Goal: Transaction & Acquisition: Book appointment/travel/reservation

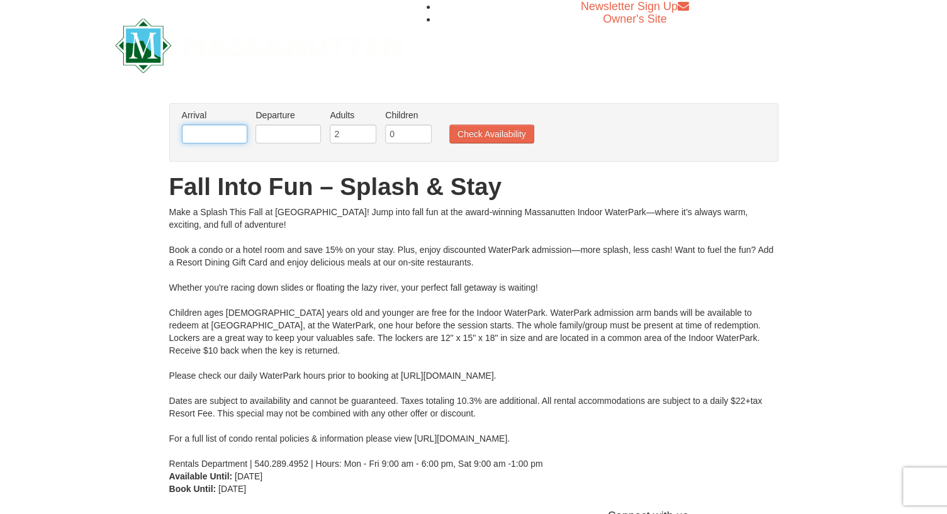
click at [206, 132] on input "text" at bounding box center [214, 134] width 65 height 19
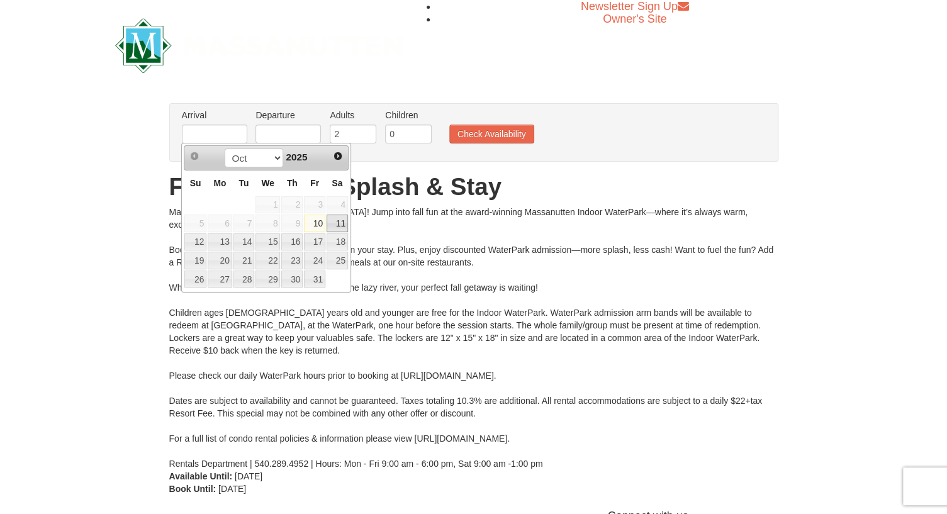
click at [335, 220] on link "11" at bounding box center [337, 224] width 21 height 18
type input "[DATE]"
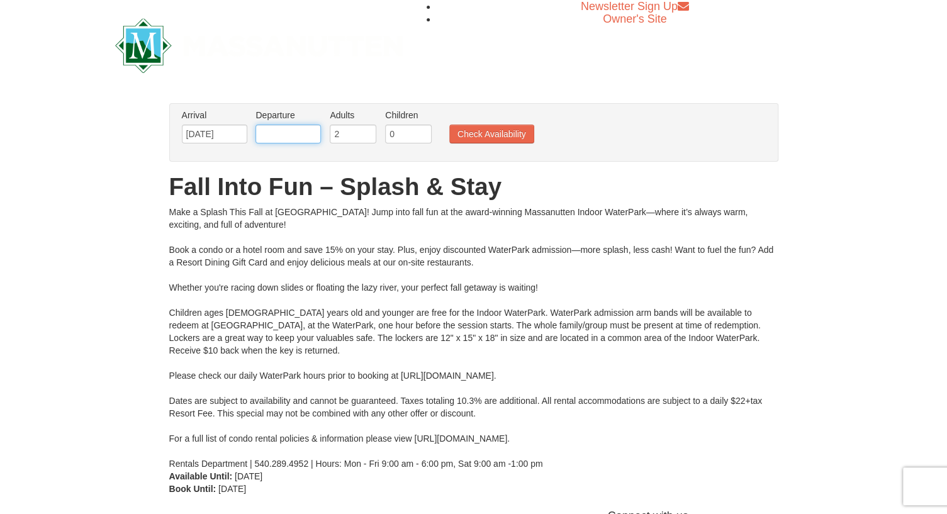
click at [294, 141] on input "text" at bounding box center [287, 134] width 65 height 19
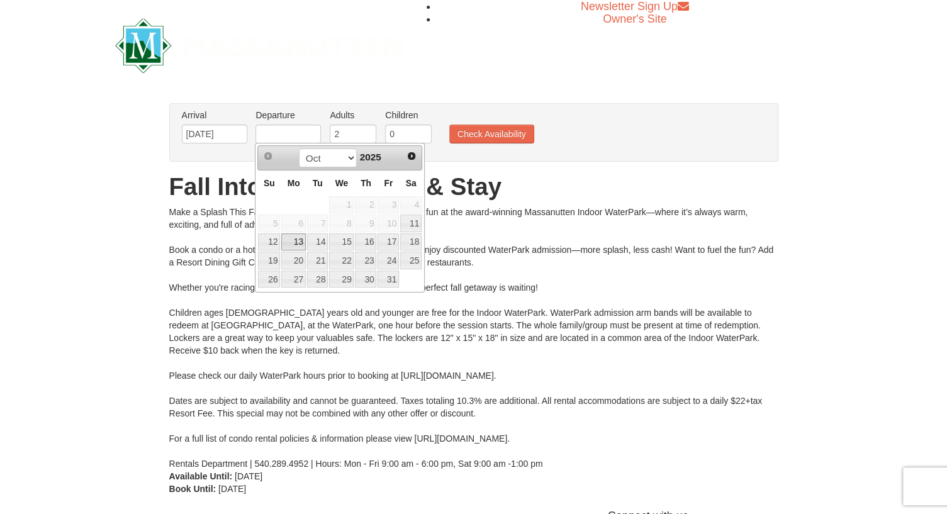
click at [293, 241] on link "13" at bounding box center [293, 242] width 24 height 18
type input "[DATE]"
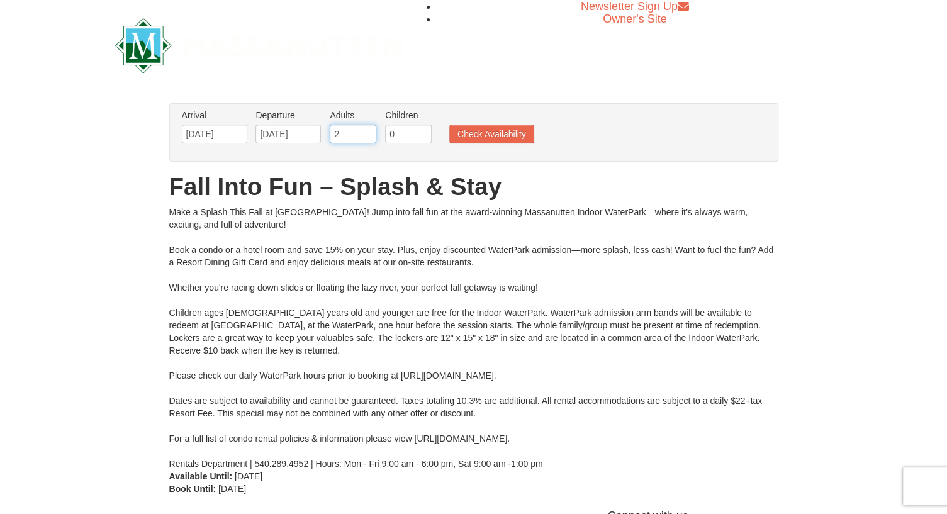
drag, startPoint x: 341, startPoint y: 135, endPoint x: 328, endPoint y: 135, distance: 12.6
click at [330, 135] on input "2" at bounding box center [353, 134] width 47 height 19
type input "4"
drag, startPoint x: 396, startPoint y: 132, endPoint x: 375, endPoint y: 132, distance: 21.4
click at [375, 132] on ul "Arrival Please format dates MM/DD/YYYY Please format dates MM/DD/YYYY 10/11/202…" at bounding box center [467, 129] width 577 height 41
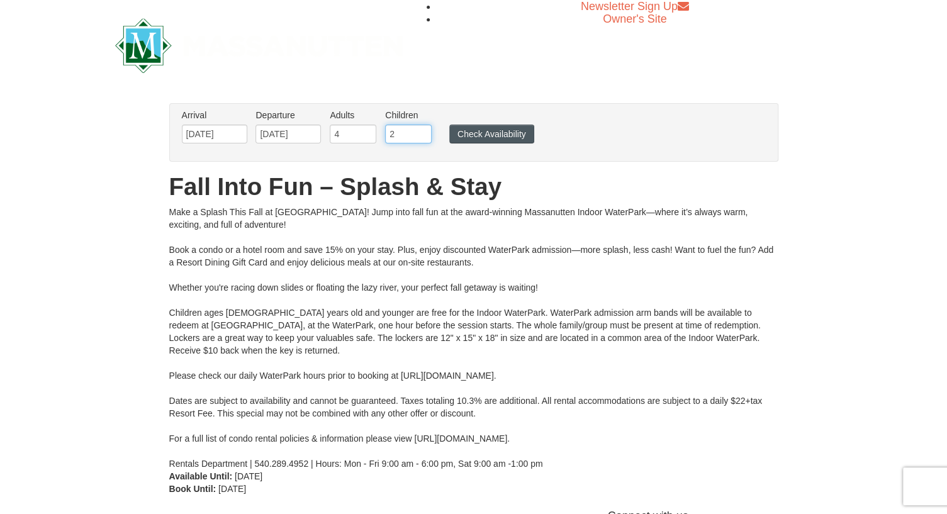
type input "2"
click at [476, 134] on button "Check Availability" at bounding box center [491, 134] width 85 height 19
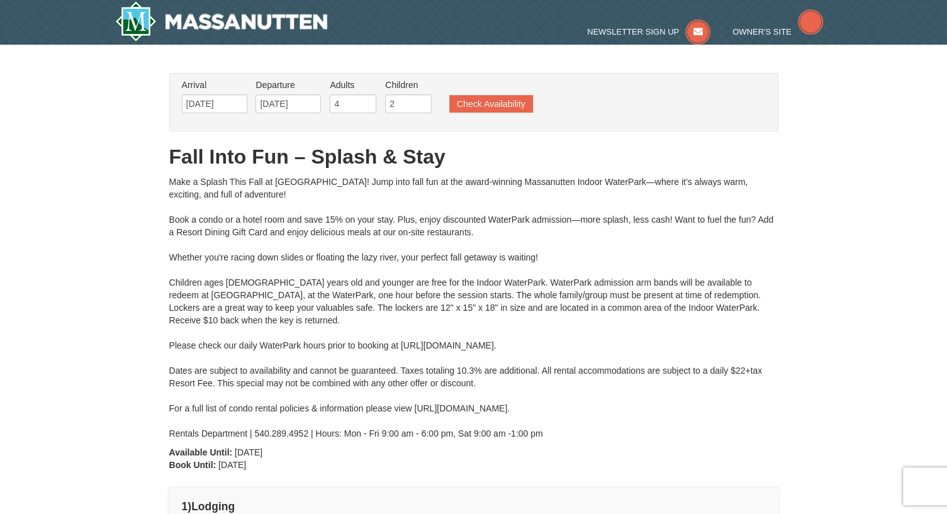
type input "[DATE]"
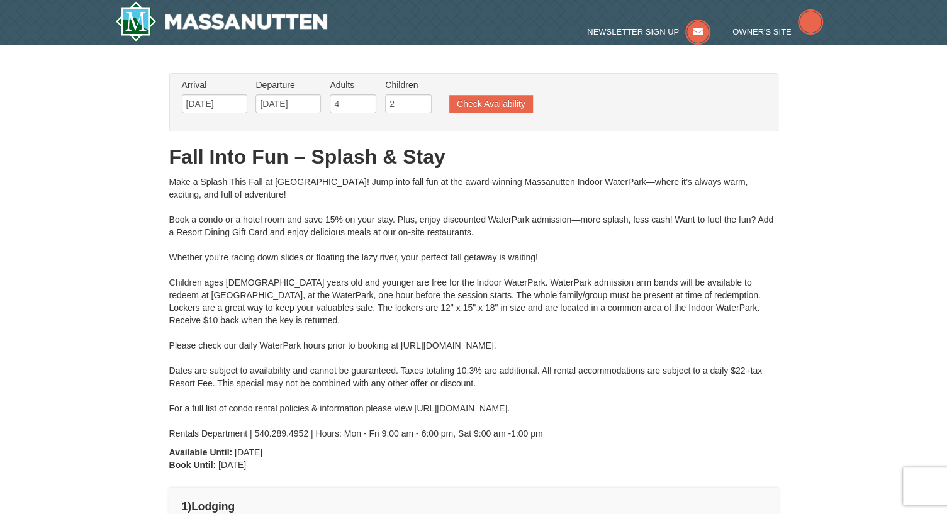
type input "[DATE]"
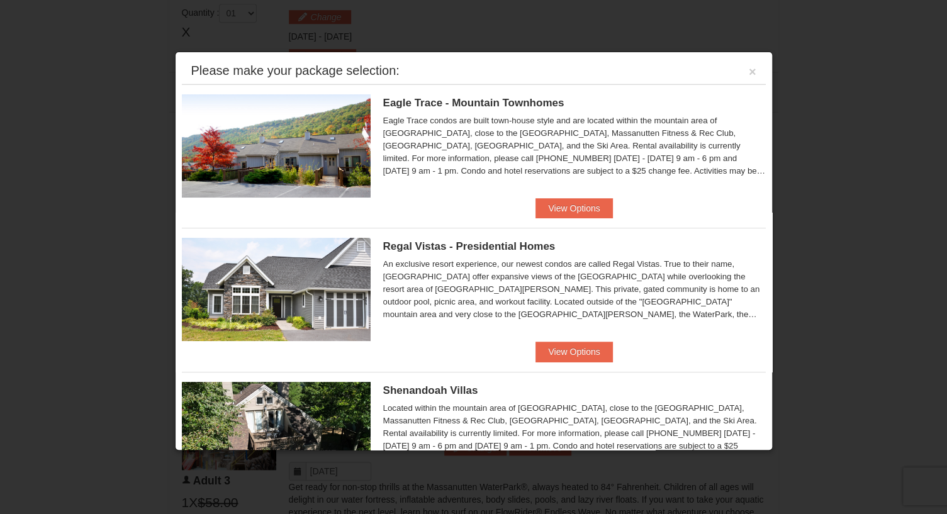
click at [746, 70] on div "Please make your package selection: ×" at bounding box center [474, 72] width 584 height 26
click at [749, 69] on button "×" at bounding box center [753, 71] width 8 height 13
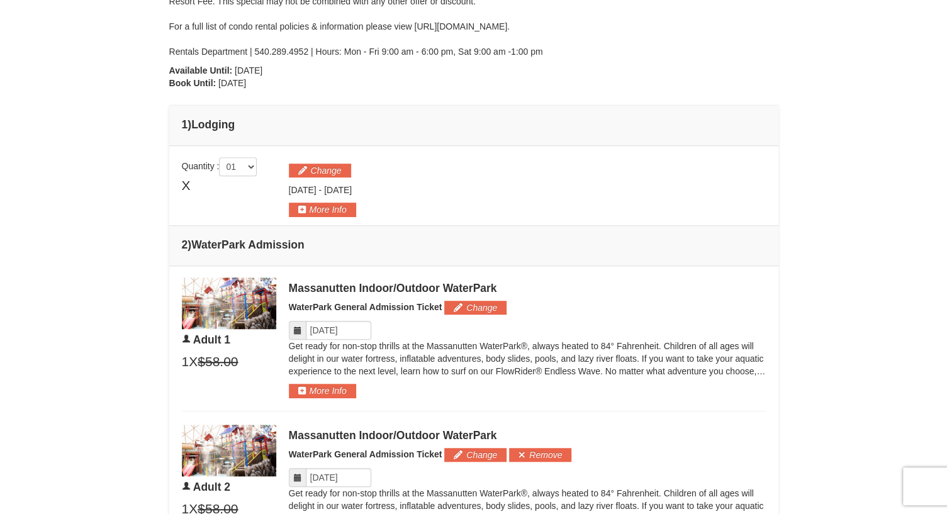
scroll to position [409, 0]
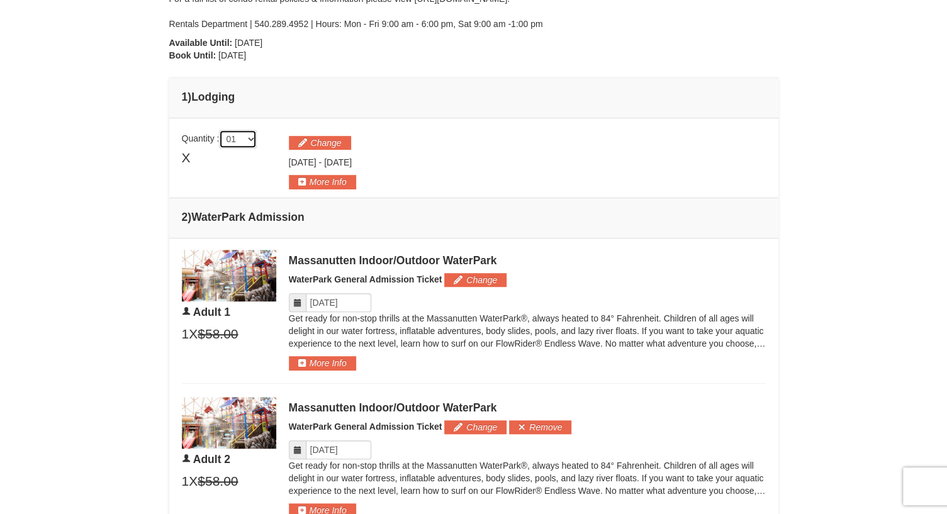
click at [250, 135] on select "01 02 03 04 05" at bounding box center [238, 139] width 38 height 19
click at [97, 204] on div "× From: To: Adults: 4 Children: 2 Change Arrival Please format dates MM/DD/YYYY…" at bounding box center [473, 465] width 947 height 1661
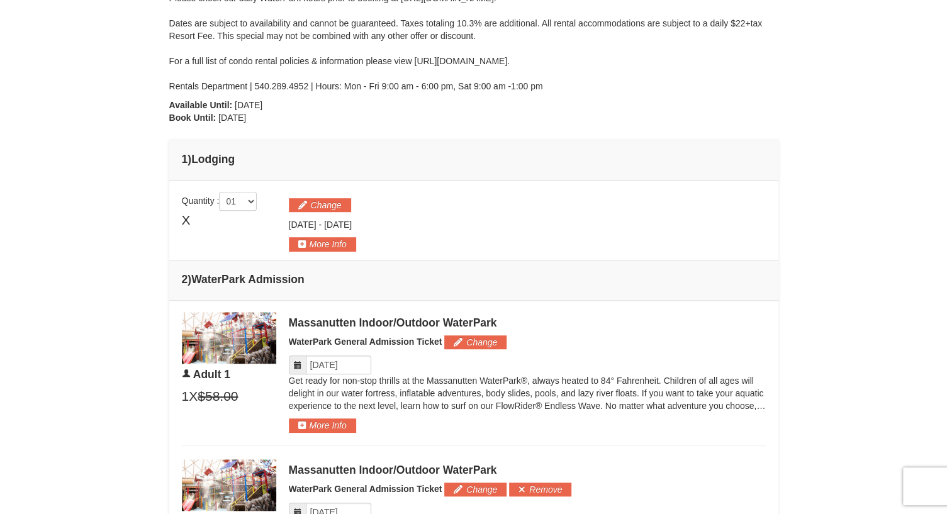
scroll to position [346, 0]
click at [325, 210] on button "Change" at bounding box center [320, 206] width 62 height 14
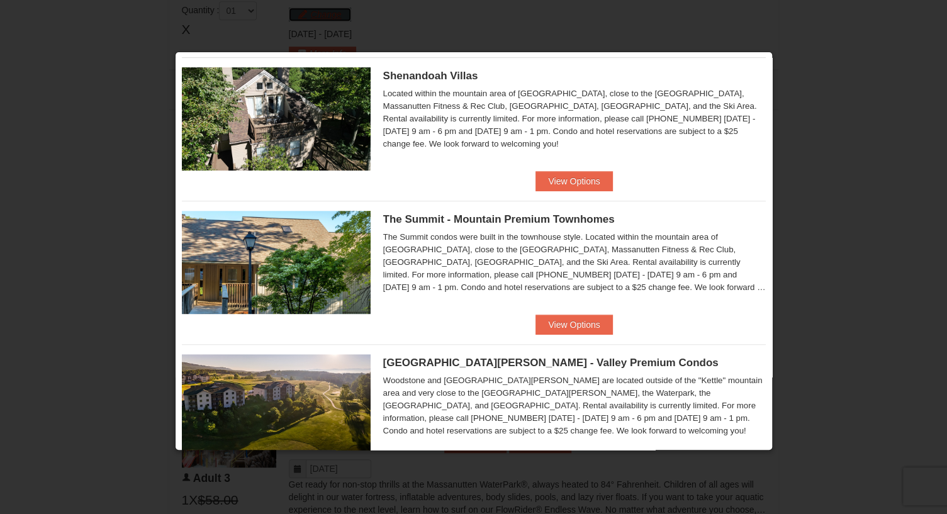
scroll to position [369, 0]
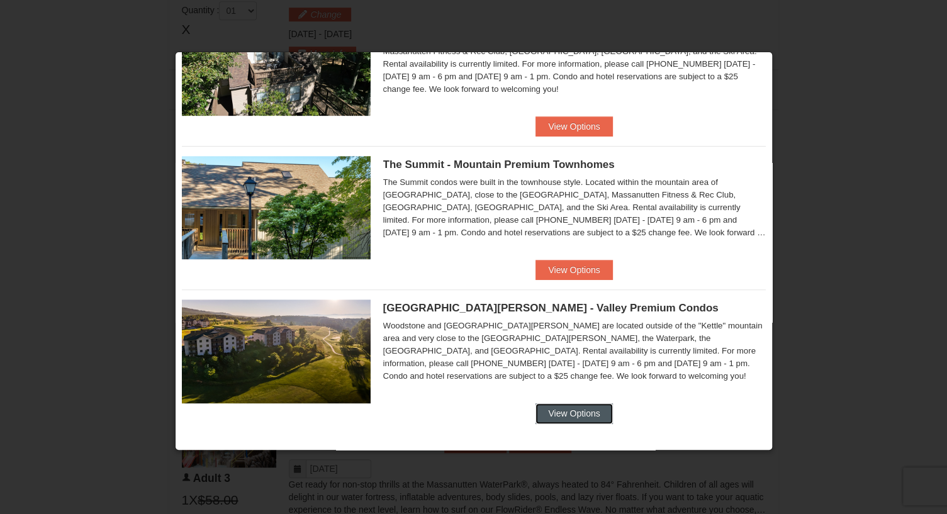
click at [575, 410] on button "View Options" at bounding box center [573, 413] width 77 height 20
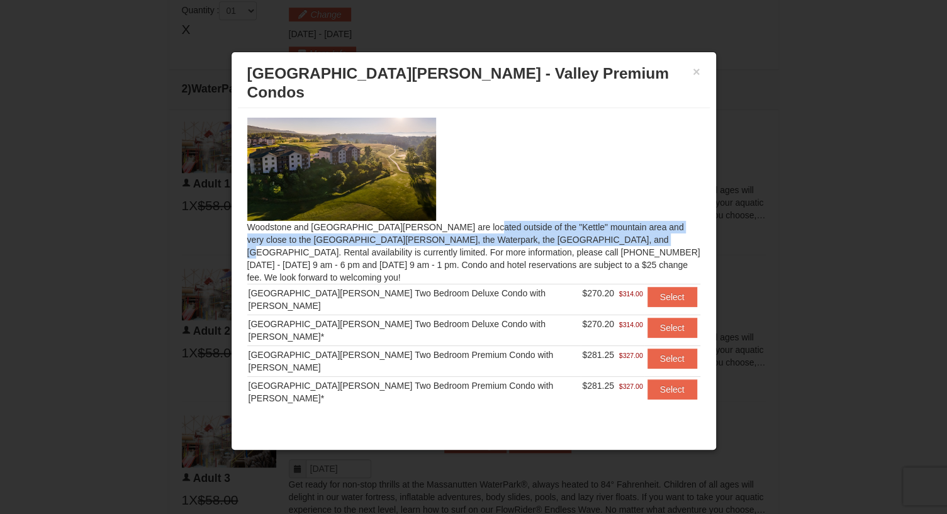
drag, startPoint x: 445, startPoint y: 204, endPoint x: 442, endPoint y: 223, distance: 19.3
click at [442, 223] on div "Woodstone and [GEOGRAPHIC_DATA][PERSON_NAME] are located outside of the "Kettle…" at bounding box center [474, 262] width 472 height 308
click at [653, 287] on button "Select" at bounding box center [672, 297] width 50 height 20
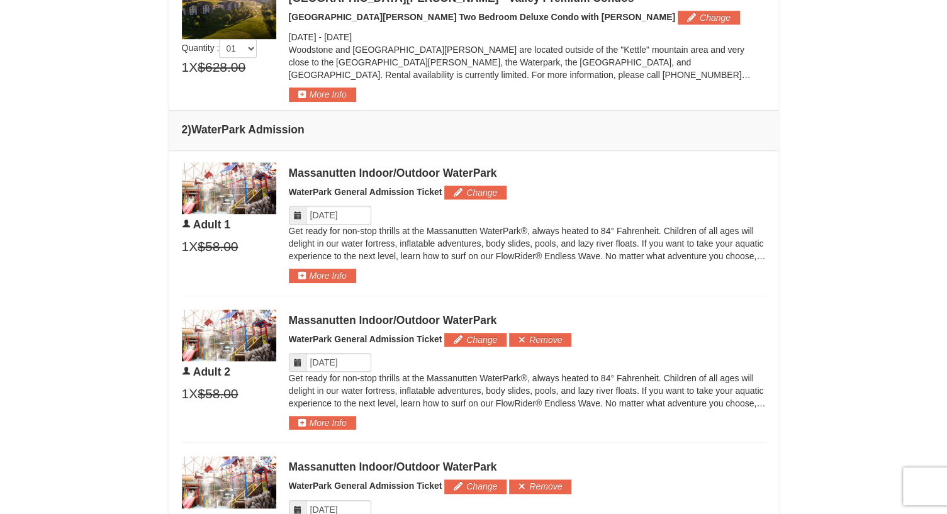
scroll to position [420, 0]
